Goal: Navigation & Orientation: Find specific page/section

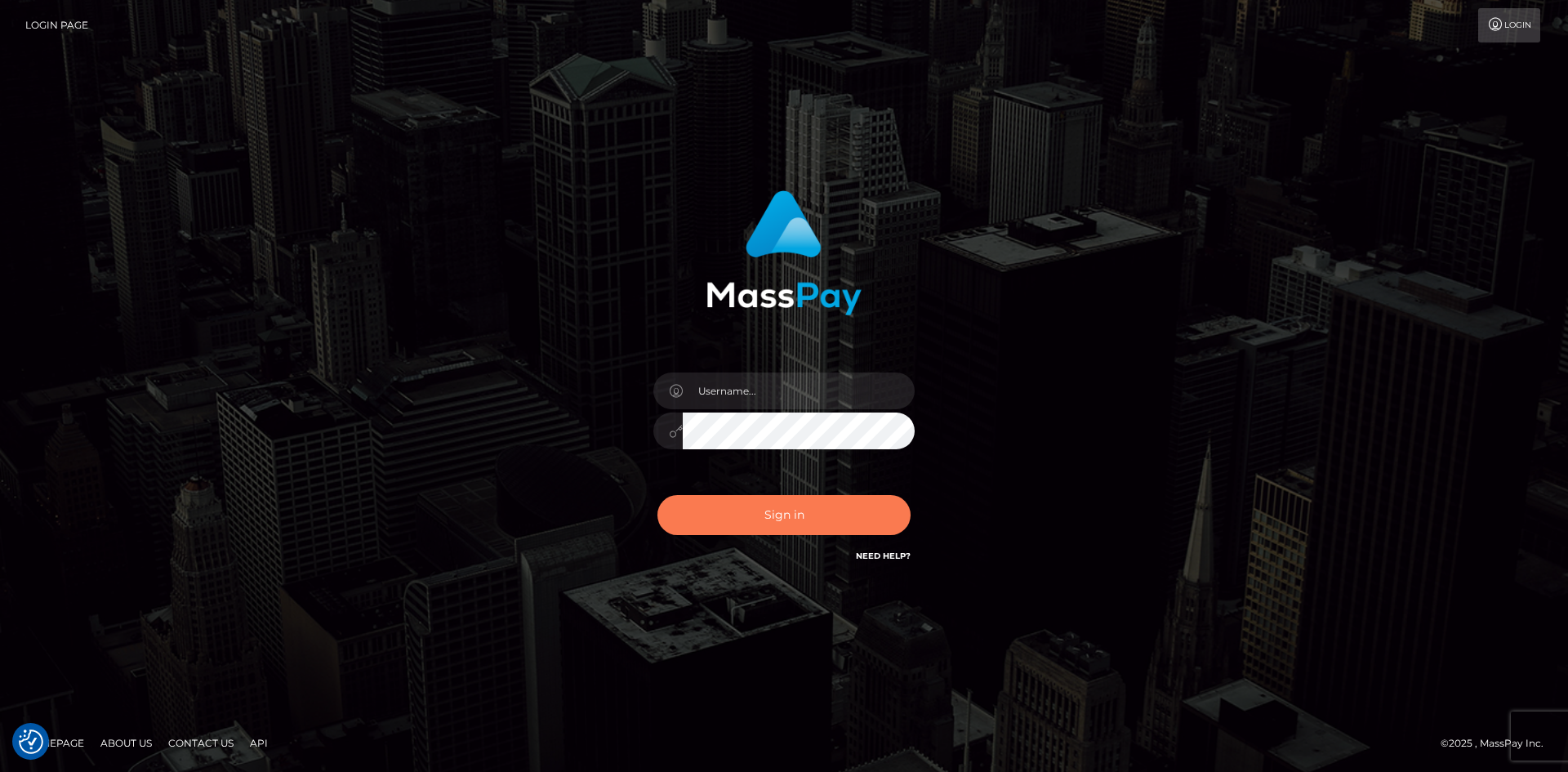
click at [724, 517] on button "Sign in" at bounding box center [784, 515] width 254 height 40
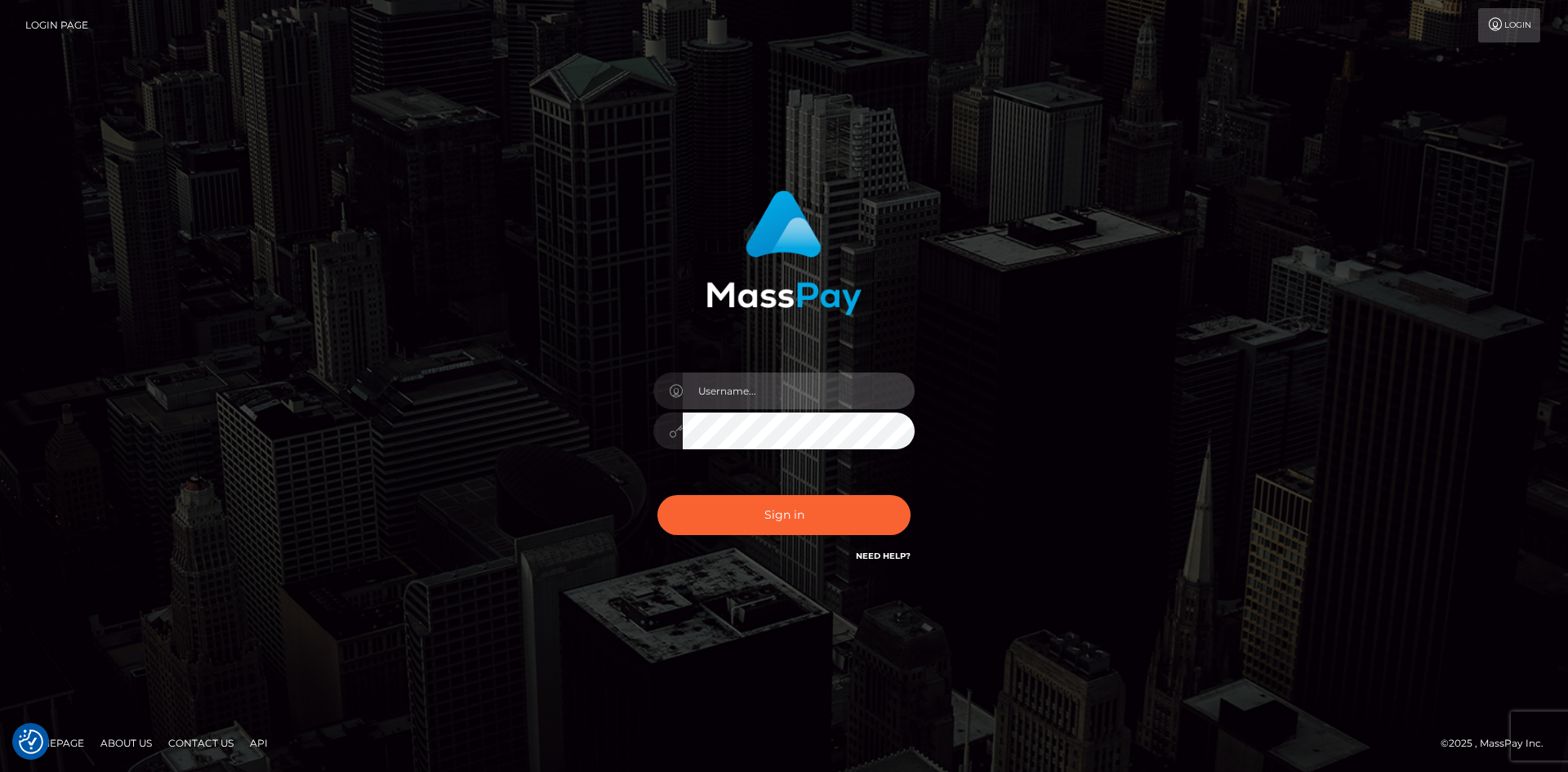
type input "Amy.Springer2"
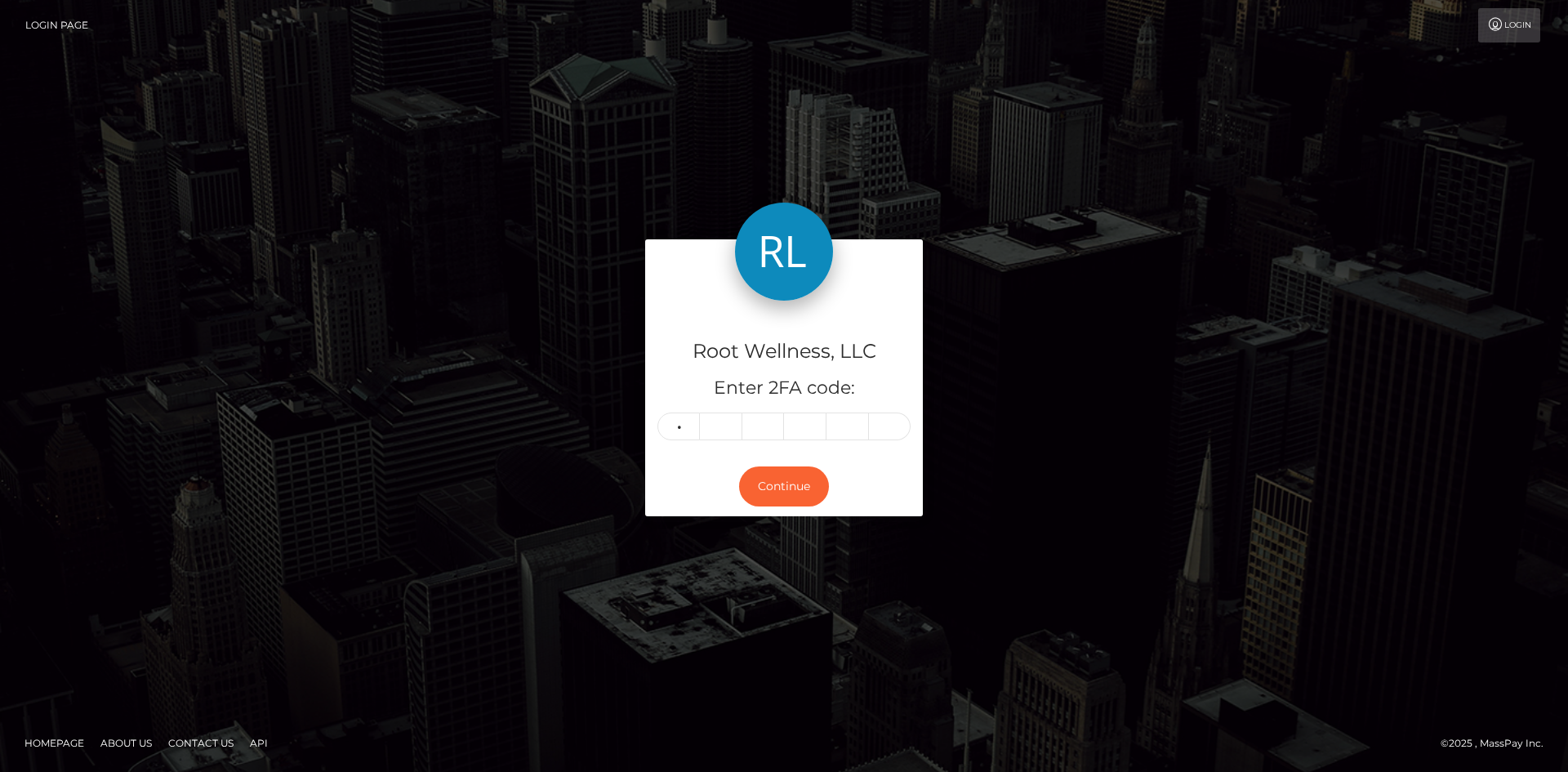
type input "4"
type input "5"
type input "9"
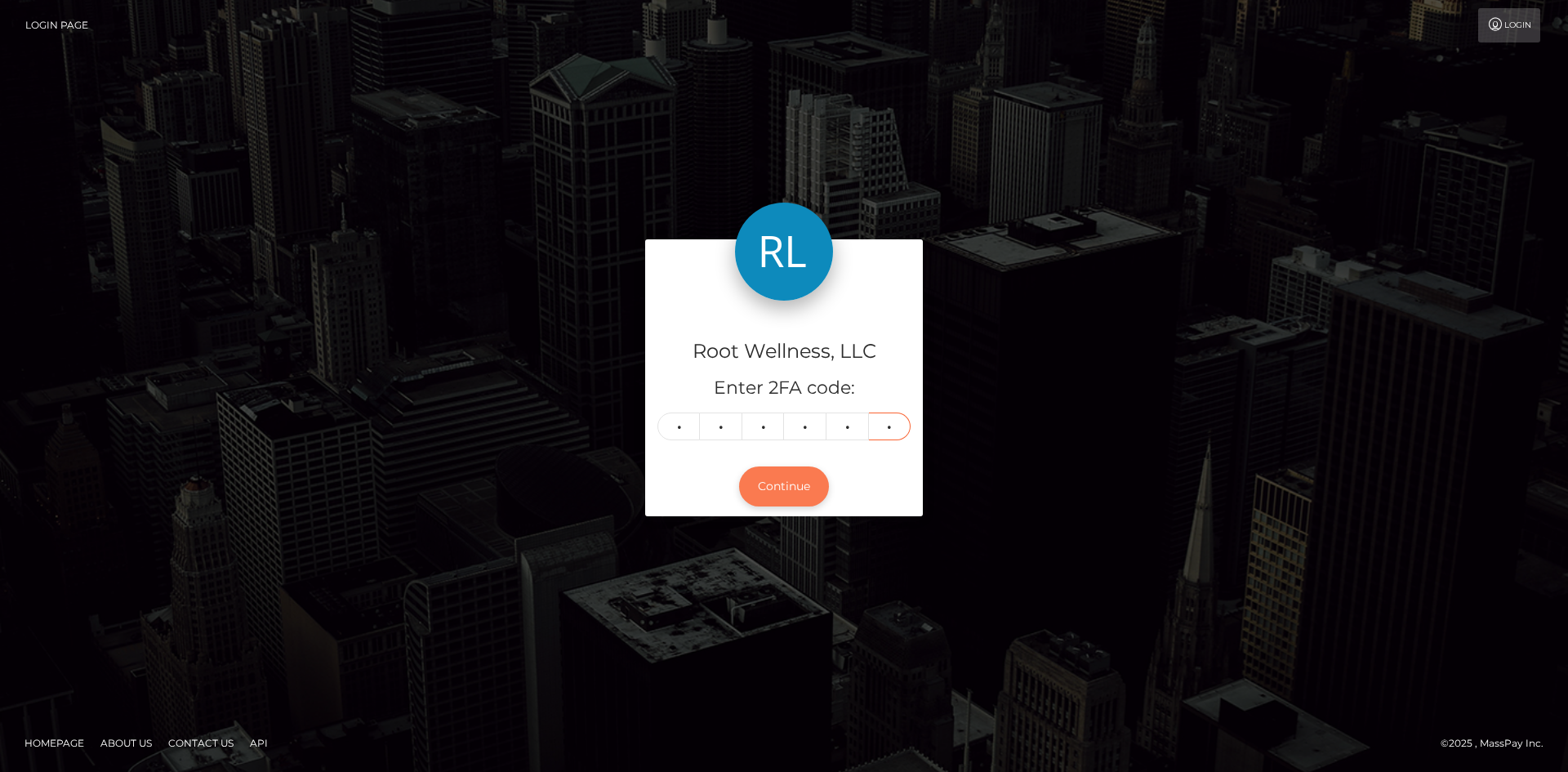
type input "3"
click at [779, 479] on button "Continue" at bounding box center [784, 486] width 90 height 40
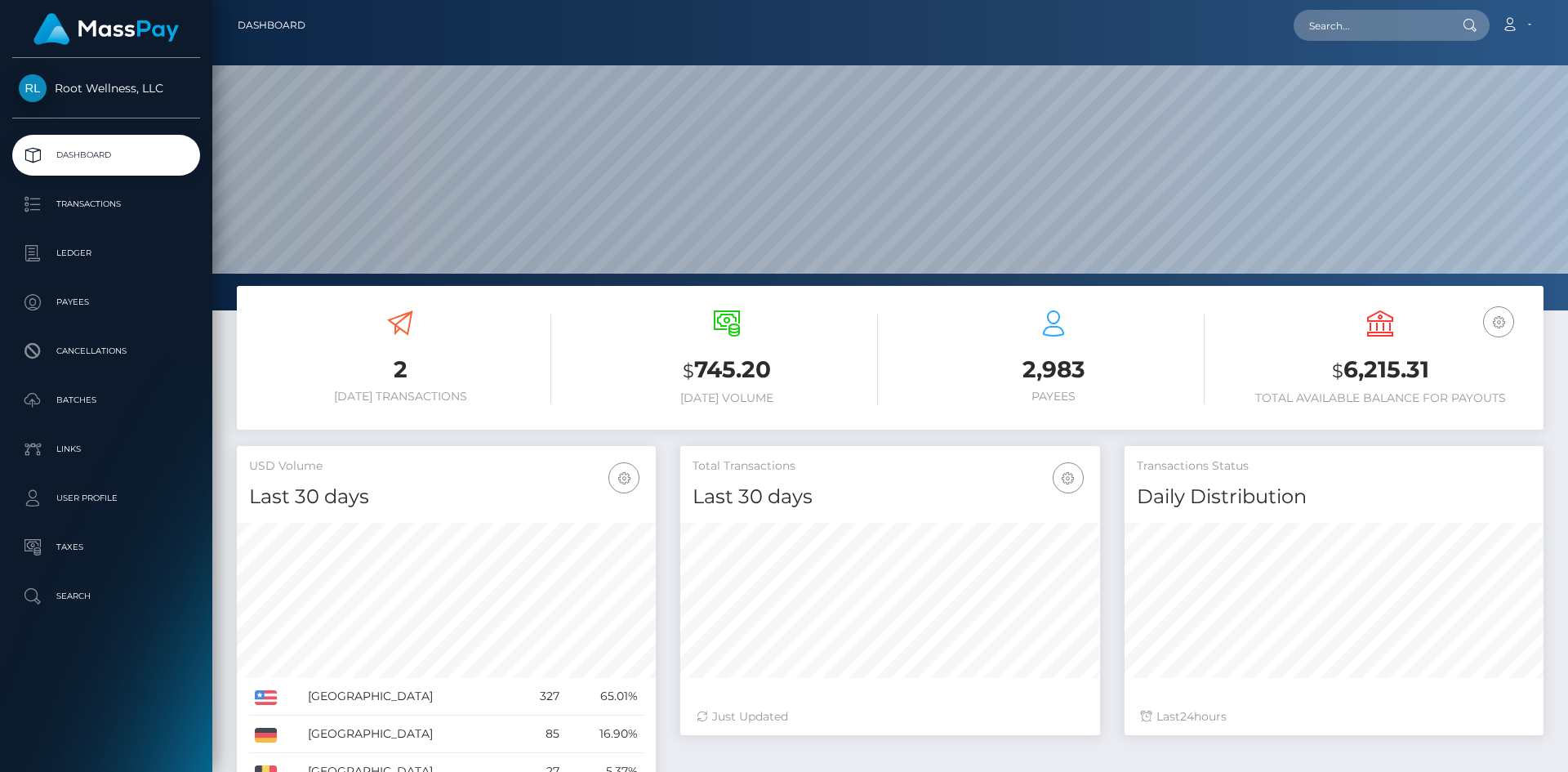
scroll to position [290, 419]
click at [58, 397] on p "Batches" at bounding box center [106, 399] width 175 height 25
